Goal: Task Accomplishment & Management: Complete application form

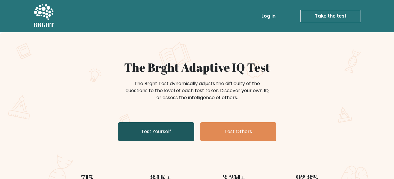
click at [168, 134] on link "Test Yourself" at bounding box center [156, 132] width 76 height 19
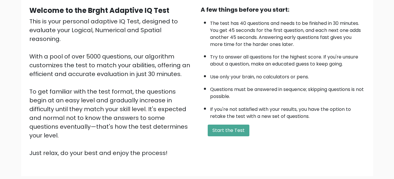
scroll to position [89, 0]
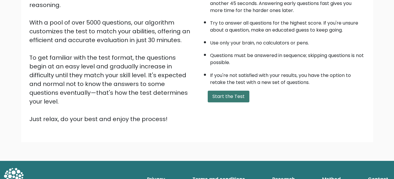
click at [237, 93] on button "Start the Test" at bounding box center [229, 97] width 42 height 12
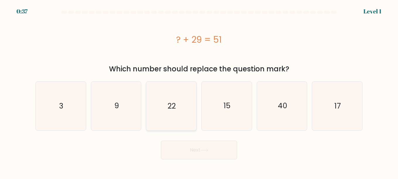
click at [187, 98] on icon "22" at bounding box center [171, 106] width 49 height 49
click at [199, 91] on input "c. 22" at bounding box center [199, 90] width 0 height 1
radio input "true"
click at [195, 147] on button "Next" at bounding box center [199, 150] width 76 height 19
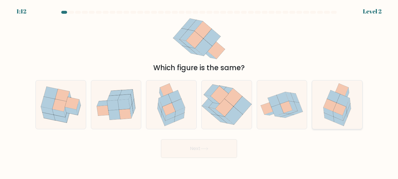
click at [337, 110] on icon at bounding box center [339, 109] width 13 height 13
click at [199, 91] on input "f." at bounding box center [199, 90] width 0 height 1
radio input "true"
click at [224, 147] on button "Next" at bounding box center [199, 149] width 76 height 19
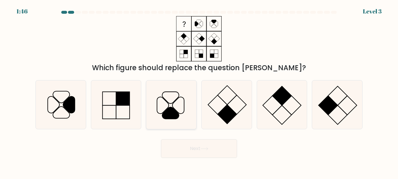
click at [167, 115] on icon at bounding box center [170, 113] width 17 height 12
click at [199, 91] on input "c." at bounding box center [199, 90] width 0 height 1
radio input "true"
click at [173, 143] on button "Next" at bounding box center [199, 149] width 76 height 19
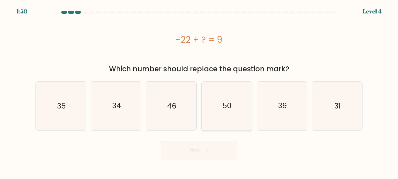
click at [231, 111] on text "50" at bounding box center [227, 106] width 9 height 10
click at [199, 91] on input "d. 50" at bounding box center [199, 90] width 0 height 1
radio input "true"
click at [183, 156] on button "Next" at bounding box center [199, 150] width 76 height 19
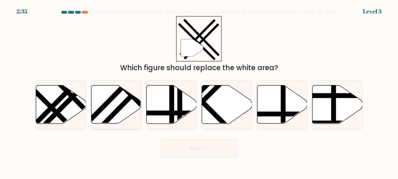
click at [128, 98] on line at bounding box center [136, 90] width 75 height 77
click at [199, 91] on input "b." at bounding box center [199, 90] width 0 height 1
radio input "true"
click at [191, 147] on button "Next" at bounding box center [199, 149] width 76 height 19
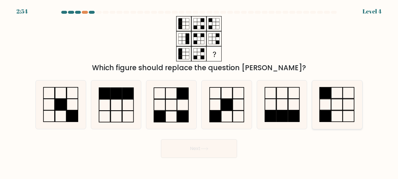
click at [339, 110] on icon at bounding box center [337, 105] width 49 height 49
click at [199, 91] on input "f." at bounding box center [199, 90] width 0 height 1
radio input "true"
click at [208, 149] on icon at bounding box center [205, 148] width 8 height 3
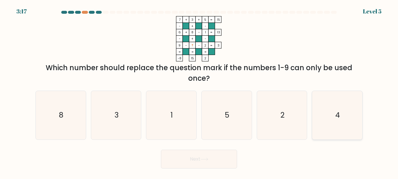
click at [335, 115] on icon "4" at bounding box center [337, 115] width 49 height 49
click at [199, 91] on input "f. 4" at bounding box center [199, 90] width 0 height 1
radio input "true"
click at [211, 156] on button "Next" at bounding box center [199, 159] width 76 height 19
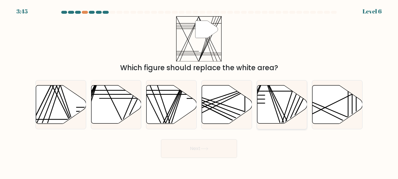
click at [267, 107] on icon at bounding box center [282, 105] width 50 height 38
click at [199, 91] on input "e." at bounding box center [199, 90] width 0 height 1
radio input "true"
click at [222, 155] on button "Next" at bounding box center [199, 149] width 76 height 19
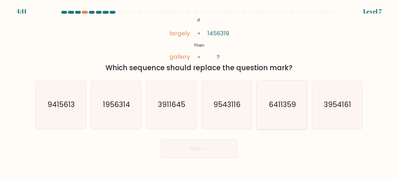
click at [282, 109] on text "6411359" at bounding box center [282, 105] width 27 height 10
click at [199, 91] on input "e. 6411359" at bounding box center [199, 90] width 0 height 1
radio input "true"
click at [216, 152] on button "Next" at bounding box center [199, 149] width 76 height 19
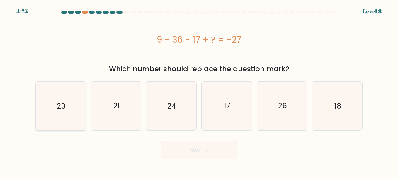
click at [60, 113] on icon "20" at bounding box center [60, 106] width 49 height 49
click at [199, 91] on input "a. 20" at bounding box center [199, 90] width 0 height 1
radio input "true"
click at [216, 149] on button "Next" at bounding box center [199, 150] width 76 height 19
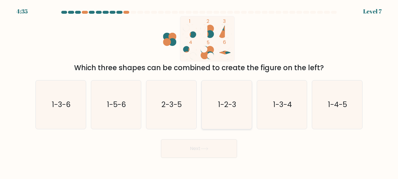
click at [230, 108] on text "1-2-3" at bounding box center [227, 105] width 18 height 10
click at [199, 91] on input "d. 1-2-3" at bounding box center [199, 90] width 0 height 1
radio input "true"
click at [206, 151] on button "Next" at bounding box center [199, 149] width 76 height 19
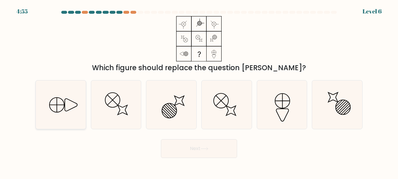
click at [68, 109] on icon at bounding box center [60, 105] width 49 height 49
click at [199, 91] on input "a." at bounding box center [199, 90] width 0 height 1
radio input "true"
click at [174, 143] on button "Next" at bounding box center [199, 149] width 76 height 19
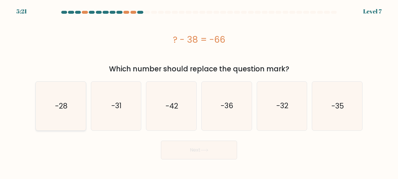
click at [83, 118] on icon "-28" at bounding box center [60, 106] width 49 height 49
click at [199, 91] on input "a. -28" at bounding box center [199, 90] width 0 height 1
radio input "true"
click at [217, 152] on button "Next" at bounding box center [199, 150] width 76 height 19
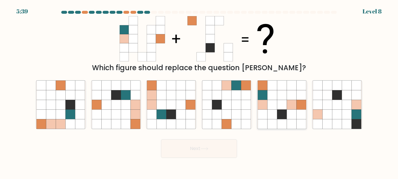
click at [284, 89] on icon at bounding box center [282, 86] width 10 height 10
click at [199, 90] on input "e." at bounding box center [199, 90] width 0 height 1
radio input "true"
click at [196, 141] on button "Next" at bounding box center [199, 149] width 76 height 19
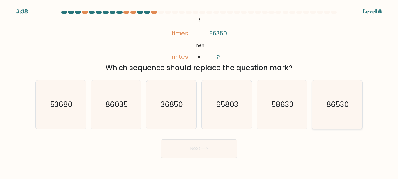
click at [332, 117] on icon "86530" at bounding box center [337, 105] width 49 height 49
click at [199, 91] on input "f. 86530" at bounding box center [199, 90] width 0 height 1
radio input "true"
click at [174, 153] on button "Next" at bounding box center [199, 149] width 76 height 19
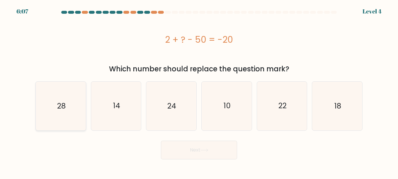
click at [63, 111] on text "28" at bounding box center [61, 106] width 9 height 10
click at [199, 91] on input "a. 28" at bounding box center [199, 90] width 0 height 1
radio input "true"
click at [170, 153] on button "Next" at bounding box center [199, 150] width 76 height 19
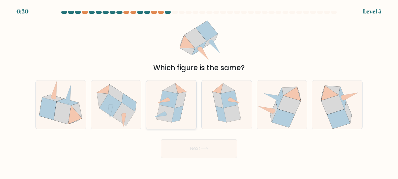
click at [164, 108] on icon at bounding box center [166, 113] width 18 height 17
click at [199, 91] on input "c." at bounding box center [199, 90] width 0 height 1
radio input "true"
click at [198, 147] on button "Next" at bounding box center [199, 149] width 76 height 19
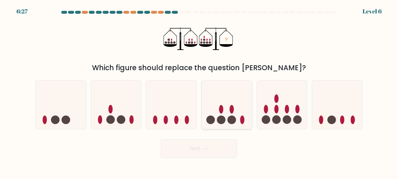
drag, startPoint x: 226, startPoint y: 124, endPoint x: 221, endPoint y: 116, distance: 9.6
click at [221, 116] on icon at bounding box center [227, 104] width 50 height 41
click at [199, 91] on input "d." at bounding box center [199, 90] width 0 height 1
radio input "true"
click at [206, 147] on button "Next" at bounding box center [199, 149] width 76 height 19
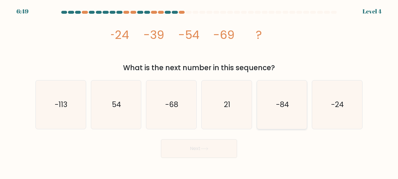
click at [282, 112] on icon "-84" at bounding box center [282, 105] width 49 height 49
click at [199, 91] on input "e. -84" at bounding box center [199, 90] width 0 height 1
radio input "true"
click at [227, 149] on button "Next" at bounding box center [199, 149] width 76 height 19
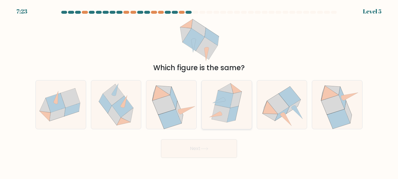
click at [225, 97] on icon at bounding box center [224, 99] width 18 height 17
click at [199, 91] on input "d." at bounding box center [199, 90] width 0 height 1
radio input "true"
drag, startPoint x: 214, startPoint y: 137, endPoint x: 214, endPoint y: 160, distance: 22.9
click at [214, 154] on div "Next" at bounding box center [199, 148] width 334 height 22
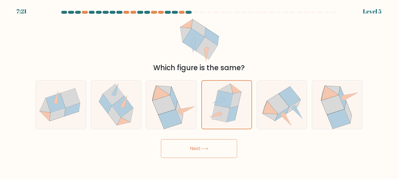
click at [213, 151] on button "Next" at bounding box center [199, 149] width 76 height 19
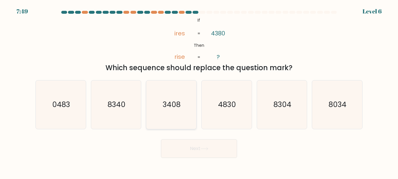
click at [178, 95] on icon "3408" at bounding box center [171, 105] width 49 height 49
click at [199, 91] on input "c. 3408" at bounding box center [199, 90] width 0 height 1
radio input "true"
click at [184, 158] on button "Next" at bounding box center [199, 149] width 76 height 19
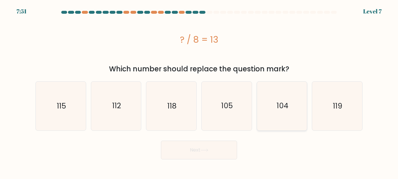
click at [280, 114] on icon "104" at bounding box center [282, 106] width 49 height 49
click at [199, 91] on input "e. 104" at bounding box center [199, 90] width 0 height 1
radio input "true"
click at [221, 147] on button "Next" at bounding box center [199, 150] width 76 height 19
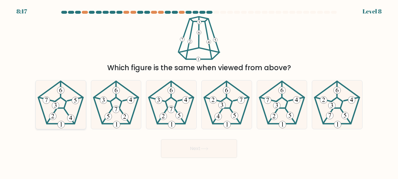
click at [72, 96] on icon at bounding box center [60, 105] width 49 height 49
click at [199, 91] on input "a." at bounding box center [199, 90] width 0 height 1
radio input "true"
click at [225, 150] on button "Next" at bounding box center [199, 149] width 76 height 19
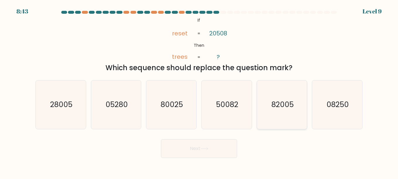
click at [278, 104] on text "82005" at bounding box center [282, 105] width 22 height 10
click at [199, 91] on input "e. 82005" at bounding box center [199, 90] width 0 height 1
radio input "true"
click at [220, 147] on button "Next" at bounding box center [199, 149] width 76 height 19
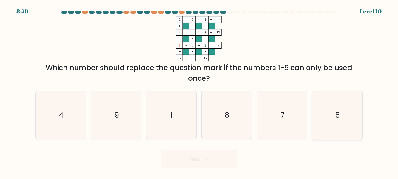
click at [345, 118] on icon "5" at bounding box center [337, 115] width 49 height 49
click at [199, 91] on input "f. 5" at bounding box center [199, 90] width 0 height 1
radio input "true"
click at [220, 151] on button "Next" at bounding box center [199, 159] width 76 height 19
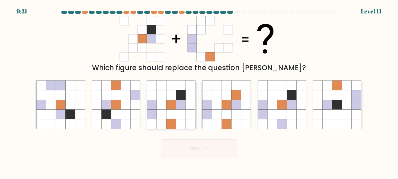
click at [165, 111] on icon at bounding box center [162, 115] width 10 height 10
click at [199, 91] on input "c." at bounding box center [199, 90] width 0 height 1
radio input "true"
click at [186, 149] on button "Next" at bounding box center [199, 149] width 76 height 19
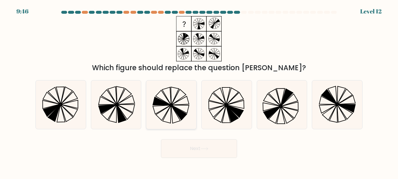
click at [184, 118] on icon at bounding box center [180, 113] width 16 height 15
click at [199, 91] on input "c." at bounding box center [199, 90] width 0 height 1
radio input "true"
click at [193, 149] on button "Next" at bounding box center [199, 149] width 76 height 19
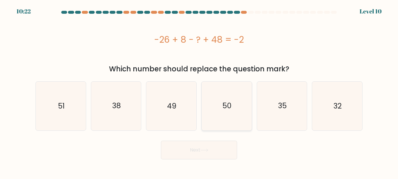
click at [236, 110] on icon "50" at bounding box center [226, 106] width 49 height 49
click at [199, 91] on input "d. 50" at bounding box center [199, 90] width 0 height 1
radio input "true"
click at [198, 151] on button "Next" at bounding box center [199, 150] width 76 height 19
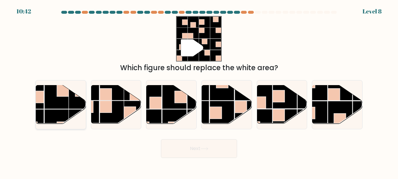
click at [61, 111] on rect at bounding box center [57, 122] width 24 height 24
click at [199, 91] on input "a." at bounding box center [199, 90] width 0 height 1
radio input "true"
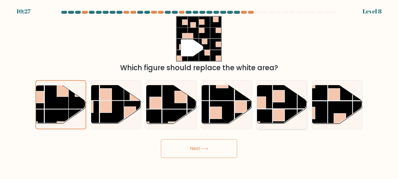
click at [282, 113] on rect at bounding box center [279, 116] width 12 height 12
click at [199, 91] on input "e." at bounding box center [199, 90] width 0 height 1
radio input "true"
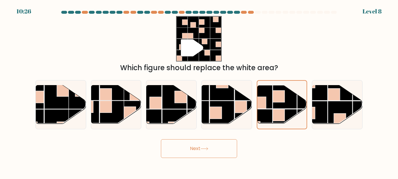
click at [213, 158] on button "Next" at bounding box center [199, 149] width 76 height 19
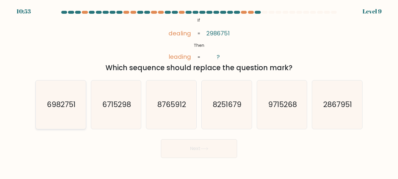
click at [75, 102] on text "6982751" at bounding box center [61, 105] width 29 height 10
click at [199, 91] on input "a. 6982751" at bounding box center [199, 90] width 0 height 1
radio input "true"
click at [210, 145] on button "Next" at bounding box center [199, 149] width 76 height 19
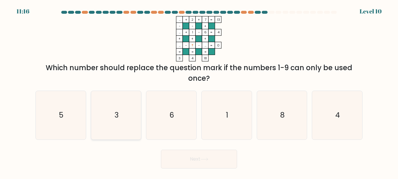
click at [120, 108] on icon "3" at bounding box center [116, 115] width 49 height 49
click at [199, 91] on input "b. 3" at bounding box center [199, 90] width 0 height 1
radio input "true"
click at [199, 155] on button "Next" at bounding box center [199, 159] width 76 height 19
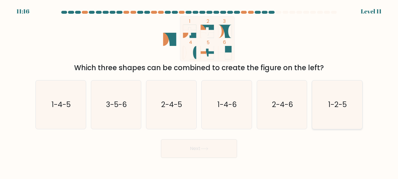
click at [348, 113] on icon "1-2-5" at bounding box center [337, 105] width 49 height 49
click at [199, 91] on input "f. 1-2-5" at bounding box center [199, 90] width 0 height 1
radio input "true"
click at [212, 154] on button "Next" at bounding box center [199, 149] width 76 height 19
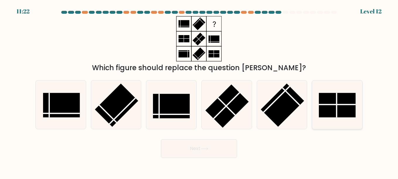
click at [352, 99] on rect at bounding box center [337, 105] width 37 height 25
click at [199, 91] on input "f." at bounding box center [199, 90] width 0 height 1
radio input "true"
click at [215, 145] on button "Next" at bounding box center [199, 149] width 76 height 19
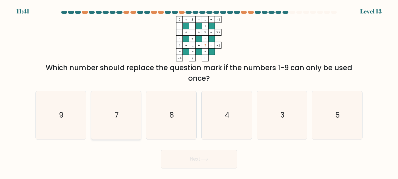
click at [122, 111] on icon "7" at bounding box center [116, 115] width 49 height 49
click at [199, 91] on input "b. 7" at bounding box center [199, 90] width 0 height 1
radio input "true"
click at [203, 163] on button "Next" at bounding box center [199, 159] width 76 height 19
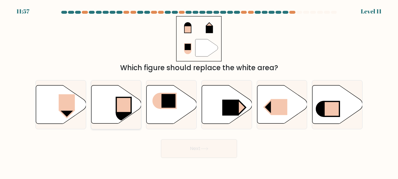
click at [126, 106] on rect at bounding box center [123, 105] width 15 height 15
click at [199, 91] on input "b." at bounding box center [199, 90] width 0 height 1
radio input "true"
click at [184, 148] on button "Next" at bounding box center [199, 149] width 76 height 19
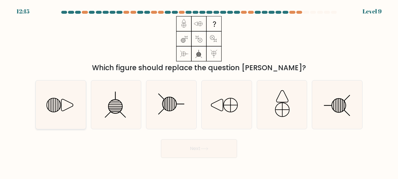
click at [69, 96] on icon at bounding box center [60, 105] width 49 height 49
click at [199, 91] on input "a." at bounding box center [199, 90] width 0 height 1
radio input "true"
click at [182, 153] on button "Next" at bounding box center [199, 149] width 76 height 19
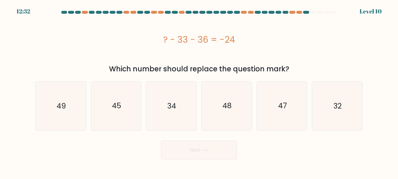
drag, startPoint x: 68, startPoint y: 110, endPoint x: 155, endPoint y: 136, distance: 90.5
click at [72, 112] on icon "49" at bounding box center [60, 106] width 49 height 49
click at [199, 91] on input "a. 49" at bounding box center [199, 90] width 0 height 1
radio input "true"
click at [176, 148] on button "Next" at bounding box center [199, 150] width 76 height 19
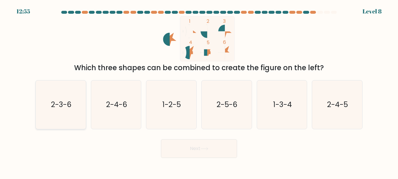
click at [70, 112] on icon "2-3-6" at bounding box center [60, 105] width 49 height 49
click at [199, 91] on input "a. 2-3-6" at bounding box center [199, 90] width 0 height 1
radio input "true"
click at [226, 154] on button "Next" at bounding box center [199, 149] width 76 height 19
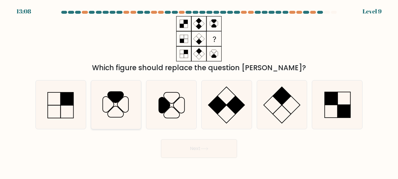
click at [116, 106] on icon at bounding box center [116, 111] width 16 height 11
click at [199, 91] on input "b." at bounding box center [199, 90] width 0 height 1
radio input "true"
click at [192, 144] on button "Next" at bounding box center [199, 149] width 76 height 19
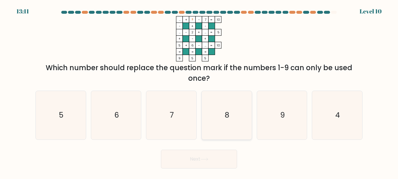
click at [235, 122] on icon "8" at bounding box center [226, 115] width 49 height 49
click at [199, 91] on input "d. 8" at bounding box center [199, 90] width 0 height 1
radio input "true"
click at [214, 165] on button "Next" at bounding box center [199, 159] width 76 height 19
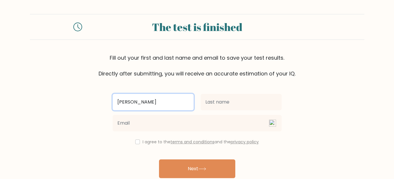
type input "Sarah"
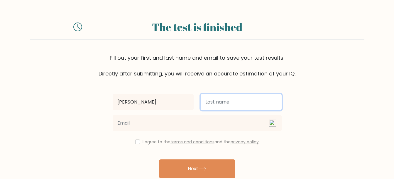
click at [213, 101] on input "text" at bounding box center [241, 102] width 81 height 16
type input "Clarke"
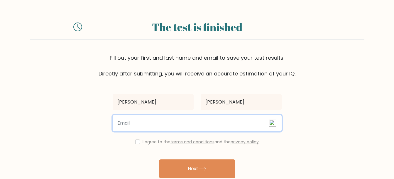
click at [183, 126] on input "email" at bounding box center [197, 123] width 169 height 16
type input "sarah.henman@btinternet.com"
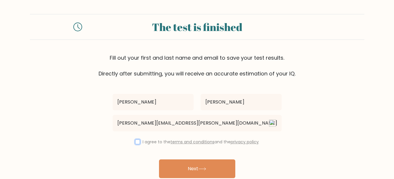
click at [137, 144] on input "checkbox" at bounding box center [137, 142] width 5 height 5
checkbox input "true"
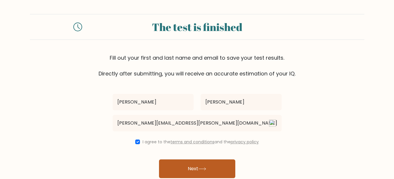
click at [180, 167] on button "Next" at bounding box center [197, 169] width 76 height 19
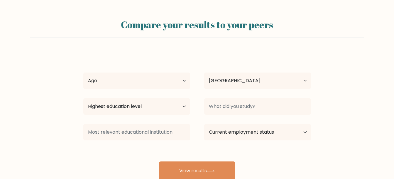
select select "GB"
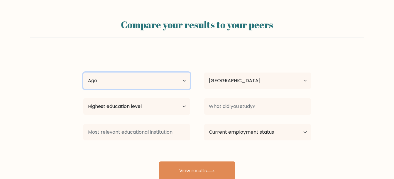
click at [185, 79] on select "Age Under [DEMOGRAPHIC_DATA] [DEMOGRAPHIC_DATA] [DEMOGRAPHIC_DATA] [DEMOGRAPHIC…" at bounding box center [136, 81] width 107 height 16
select select "45_54"
click at [83, 73] on select "Age Under [DEMOGRAPHIC_DATA] [DEMOGRAPHIC_DATA] [DEMOGRAPHIC_DATA] [DEMOGRAPHIC…" at bounding box center [136, 81] width 107 height 16
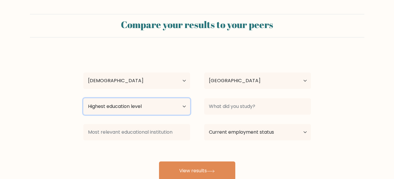
click at [155, 110] on select "Highest education level No schooling Primary Lower Secondary Upper Secondary Oc…" at bounding box center [136, 107] width 107 height 16
select select "occupation_specific"
click at [83, 99] on select "Highest education level No schooling Primary Lower Secondary Upper Secondary Oc…" at bounding box center [136, 107] width 107 height 16
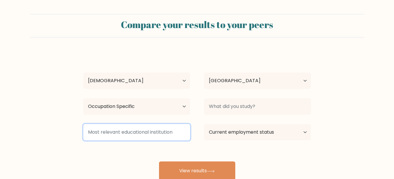
click at [172, 133] on input at bounding box center [136, 132] width 107 height 16
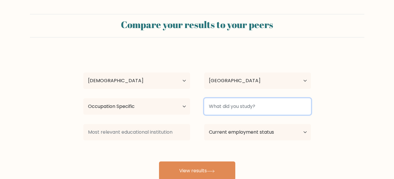
click at [272, 107] on input at bounding box center [257, 107] width 107 height 16
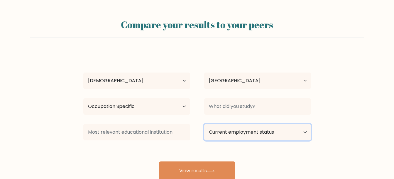
click at [276, 133] on select "Current employment status Employed Student Retired Other / prefer not to answer" at bounding box center [257, 132] width 107 height 16
select select "other"
click at [204, 124] on select "Current employment status Employed Student Retired Other / prefer not to answer" at bounding box center [257, 132] width 107 height 16
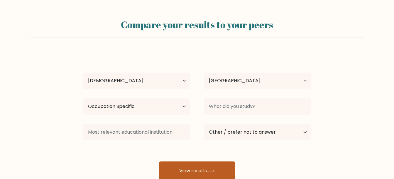
click at [217, 165] on button "View results" at bounding box center [197, 171] width 76 height 19
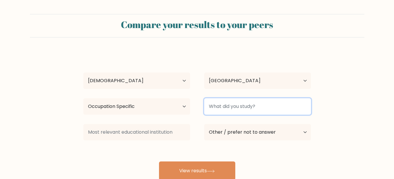
click at [228, 108] on input at bounding box center [257, 107] width 107 height 16
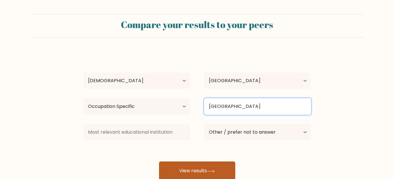
type input "[GEOGRAPHIC_DATA]"
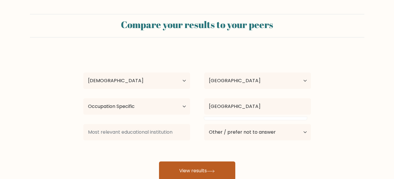
click at [208, 170] on button "View results" at bounding box center [197, 171] width 76 height 19
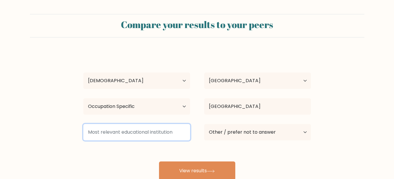
click at [151, 132] on input at bounding box center [136, 132] width 107 height 16
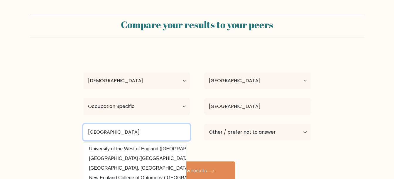
type input "University of Central England"
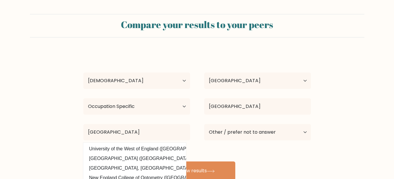
click at [244, 156] on div "Sarah Clarke Age Under 18 years old 18-24 years old 25-34 years old 35-44 years…" at bounding box center [197, 116] width 235 height 129
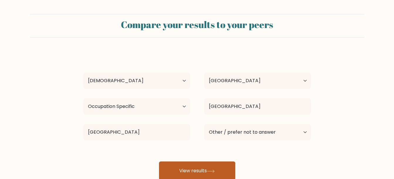
click at [211, 173] on icon at bounding box center [211, 171] width 8 height 3
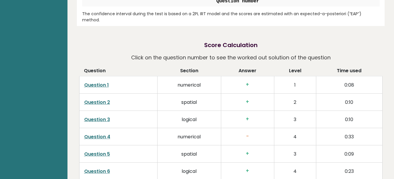
scroll to position [865, 0]
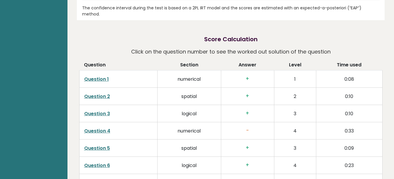
click at [99, 76] on link "Question 1" at bounding box center [96, 79] width 25 height 7
click at [106, 93] on link "Question 2" at bounding box center [97, 96] width 26 height 7
click at [249, 93] on h3 "+" at bounding box center [247, 96] width 43 height 6
click at [245, 93] on h3 "+" at bounding box center [247, 96] width 43 height 6
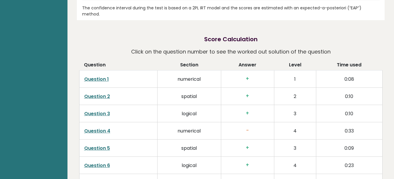
click at [247, 93] on h3 "+" at bounding box center [247, 96] width 43 height 6
click at [103, 111] on link "Question 3" at bounding box center [97, 114] width 26 height 7
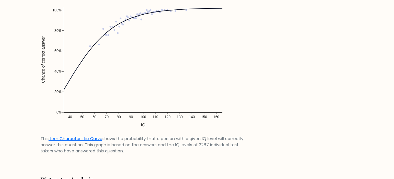
scroll to position [437, 0]
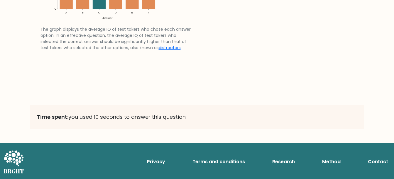
scroll to position [55, 0]
